Goal: Task Accomplishment & Management: Use online tool/utility

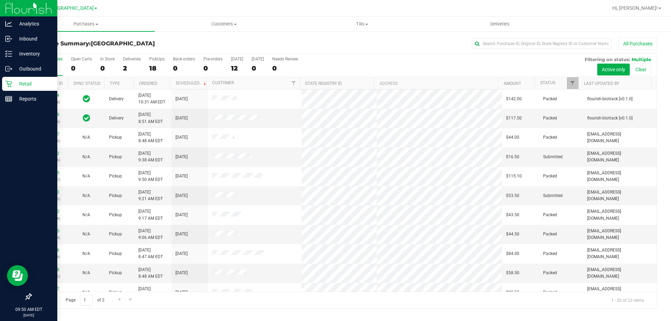
click at [40, 87] on p "Retail" at bounding box center [33, 84] width 42 height 8
click at [37, 56] on p "Inventory" at bounding box center [33, 54] width 42 height 8
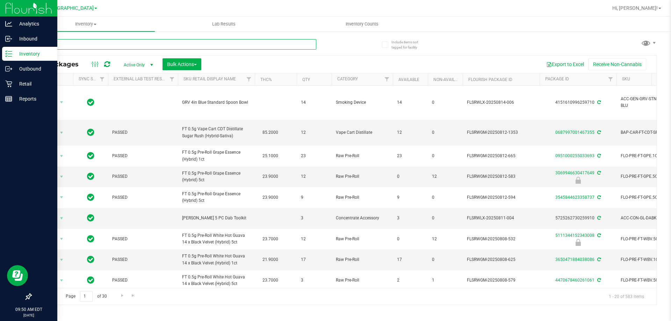
click at [233, 46] on input "text" at bounding box center [174, 44] width 286 height 10
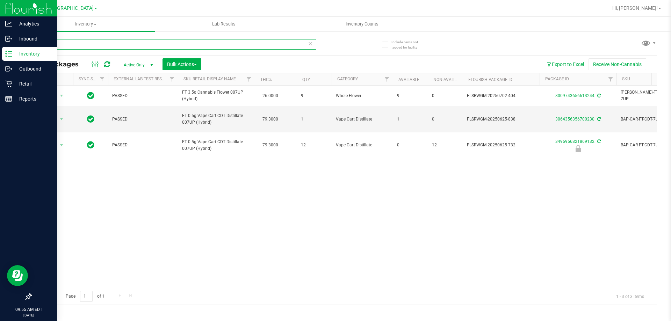
type input "7up"
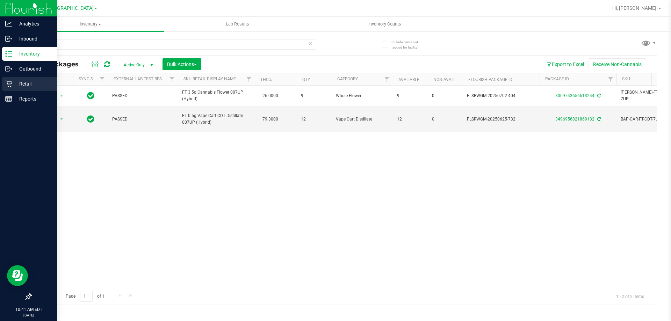
click at [15, 86] on p "Retail" at bounding box center [33, 84] width 42 height 8
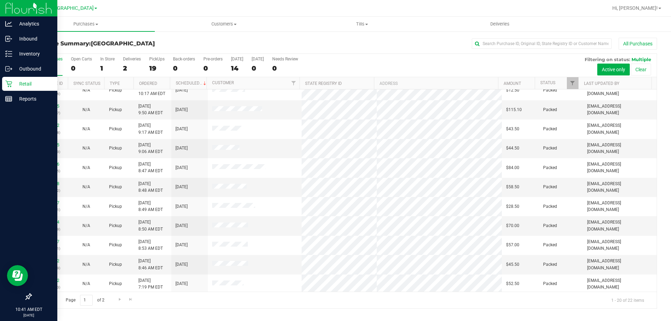
scroll to position [185, 0]
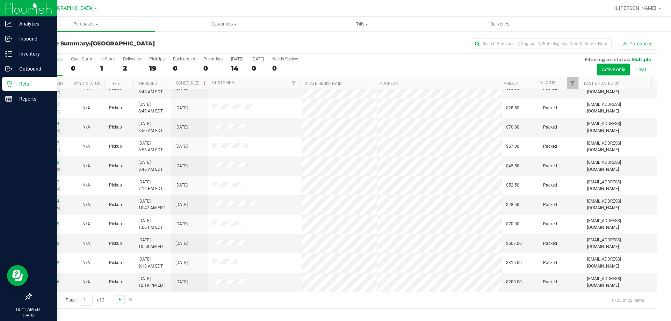
click at [120, 300] on span "Go to the next page" at bounding box center [120, 300] width 6 height 6
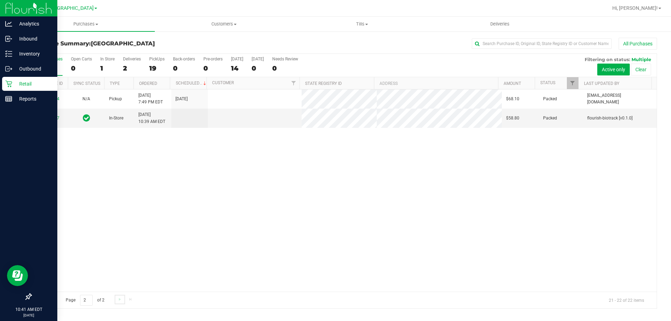
scroll to position [0, 0]
click at [46, 116] on link "11827527" at bounding box center [50, 118] width 20 height 5
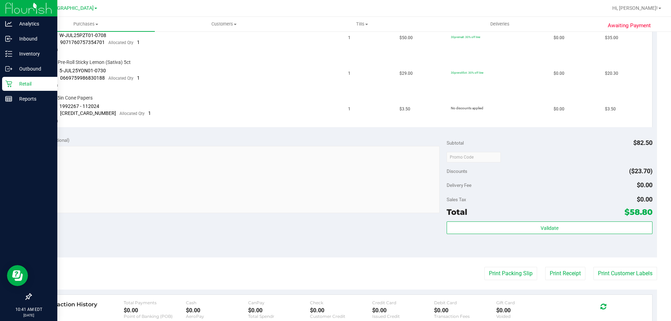
scroll to position [319, 0]
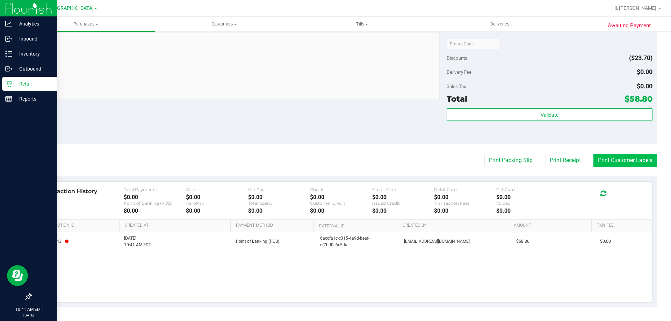
click at [617, 156] on button "Print Customer Labels" at bounding box center [626, 160] width 64 height 13
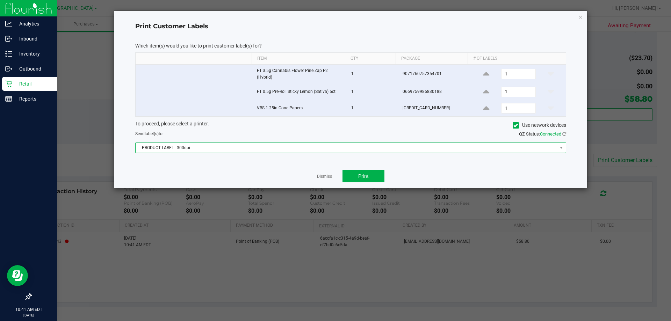
click at [332, 151] on span "PRODUCT LABEL - 300dpi" at bounding box center [347, 148] width 422 height 10
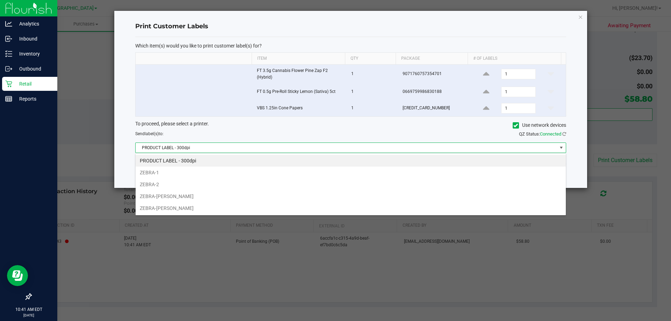
scroll to position [10, 431]
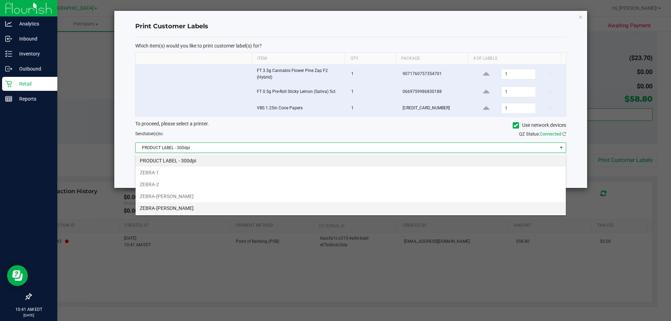
click at [174, 210] on li "ZEBRA-[PERSON_NAME]" at bounding box center [351, 208] width 430 height 12
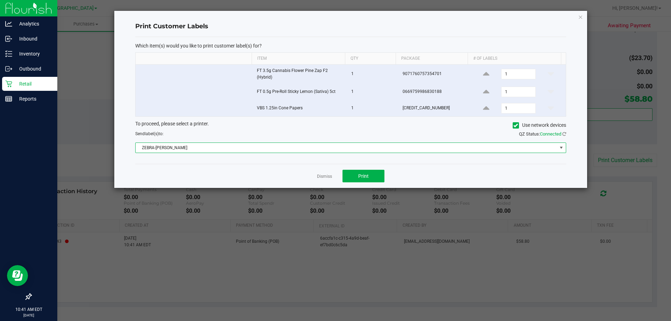
click at [224, 147] on span "ZEBRA-[PERSON_NAME]" at bounding box center [347, 148] width 422 height 10
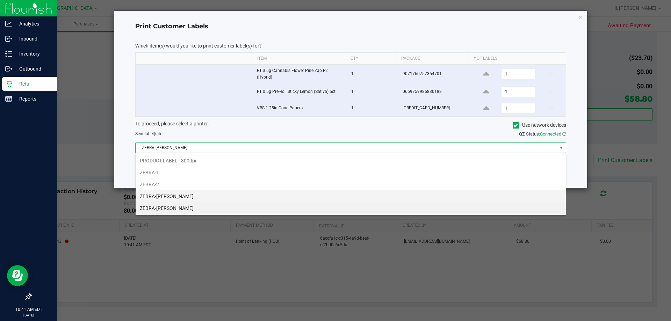
click at [196, 195] on li "ZEBRA-[PERSON_NAME]" at bounding box center [351, 197] width 430 height 12
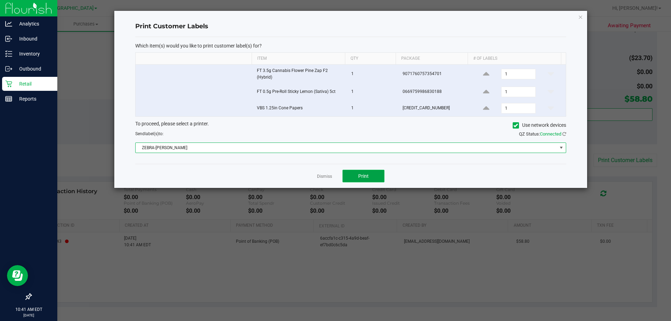
click at [367, 177] on span "Print" at bounding box center [363, 176] width 10 height 6
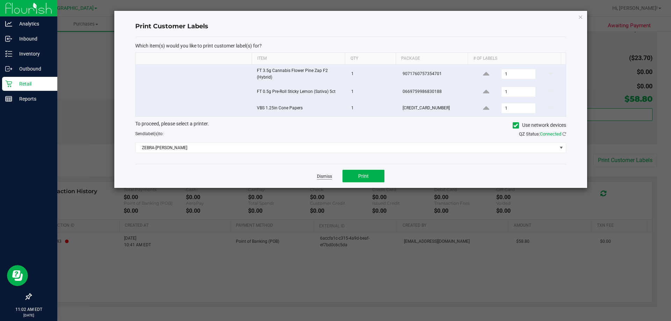
click at [322, 179] on link "Dismiss" at bounding box center [324, 177] width 15 height 6
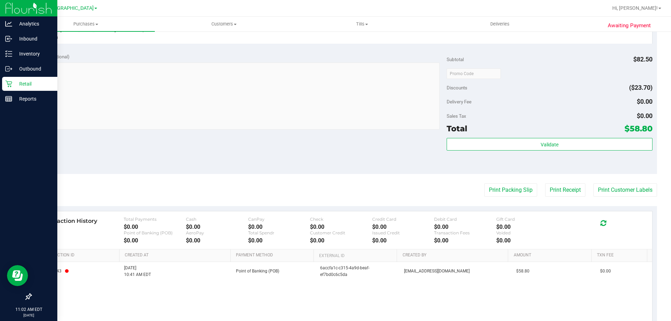
scroll to position [295, 0]
